Goal: Register for event/course

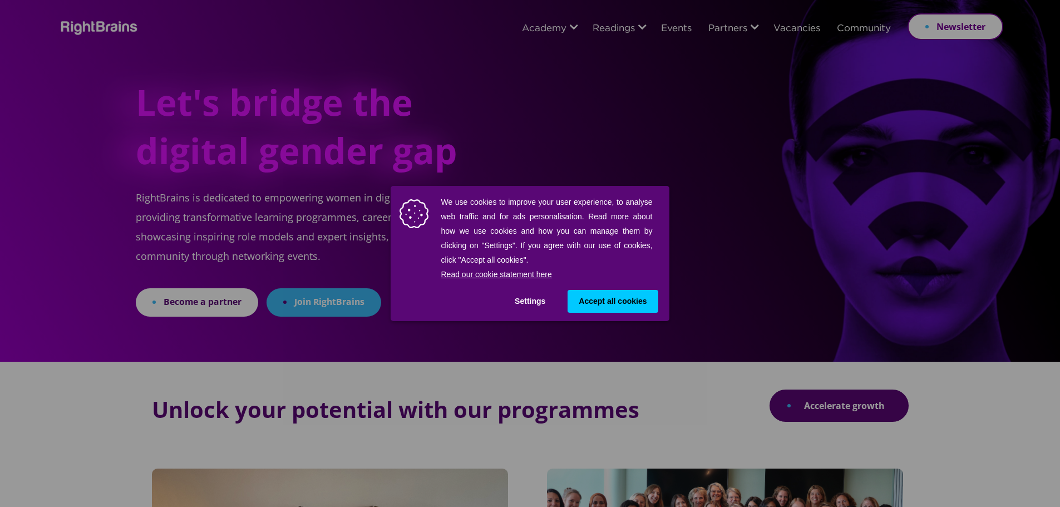
click at [626, 300] on span "Accept all cookies" at bounding box center [612, 301] width 68 height 12
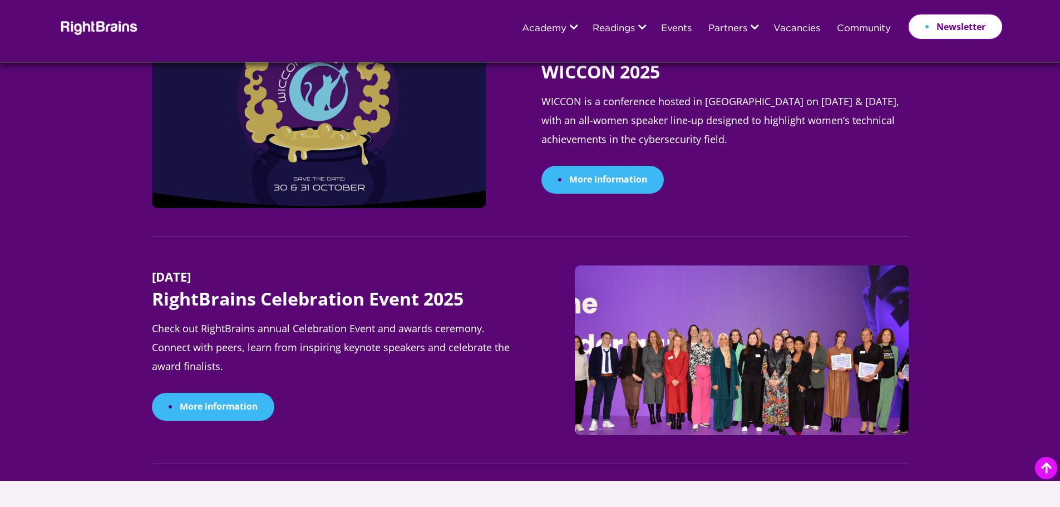
scroll to position [1224, 0]
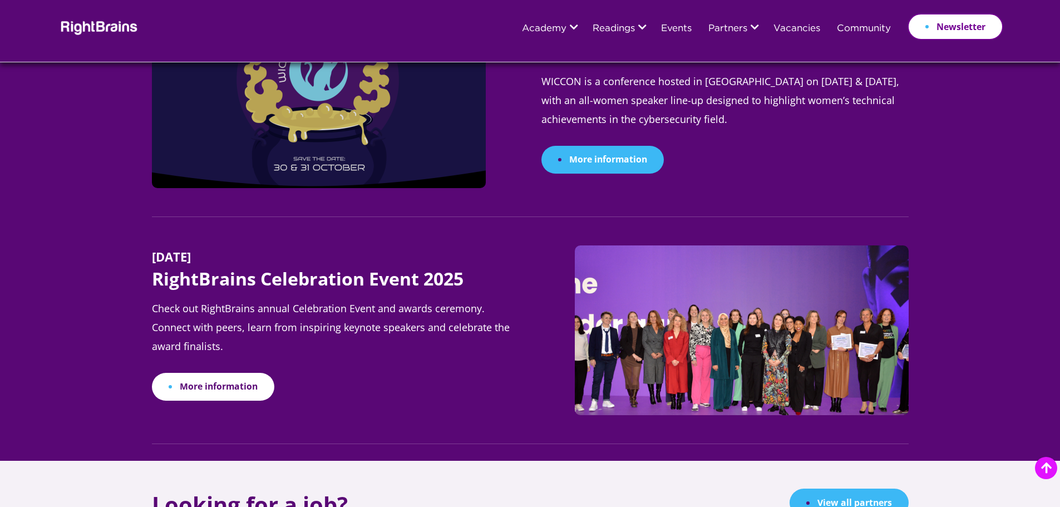
click at [191, 382] on link "More information" at bounding box center [213, 387] width 122 height 28
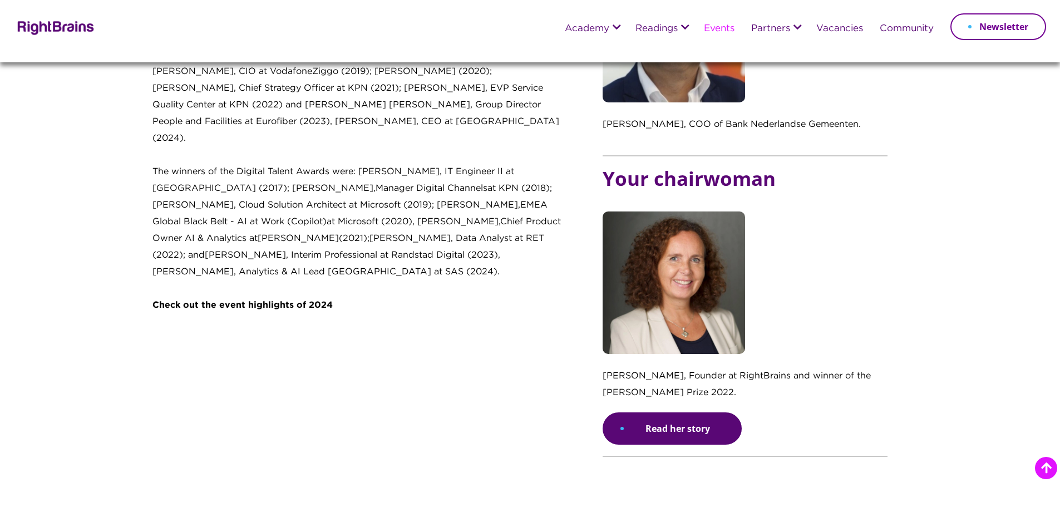
scroll to position [1279, 0]
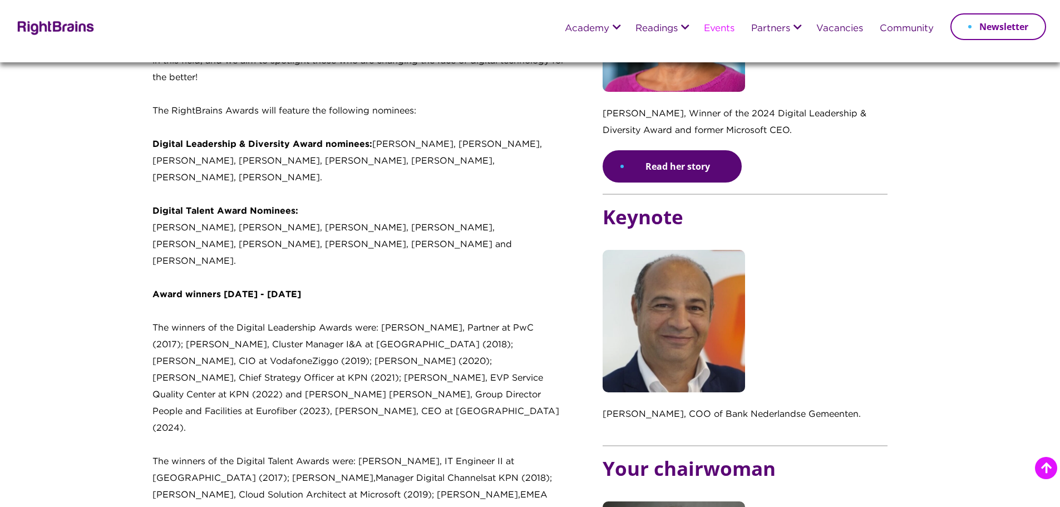
scroll to position [122, 0]
